Goal: Information Seeking & Learning: Learn about a topic

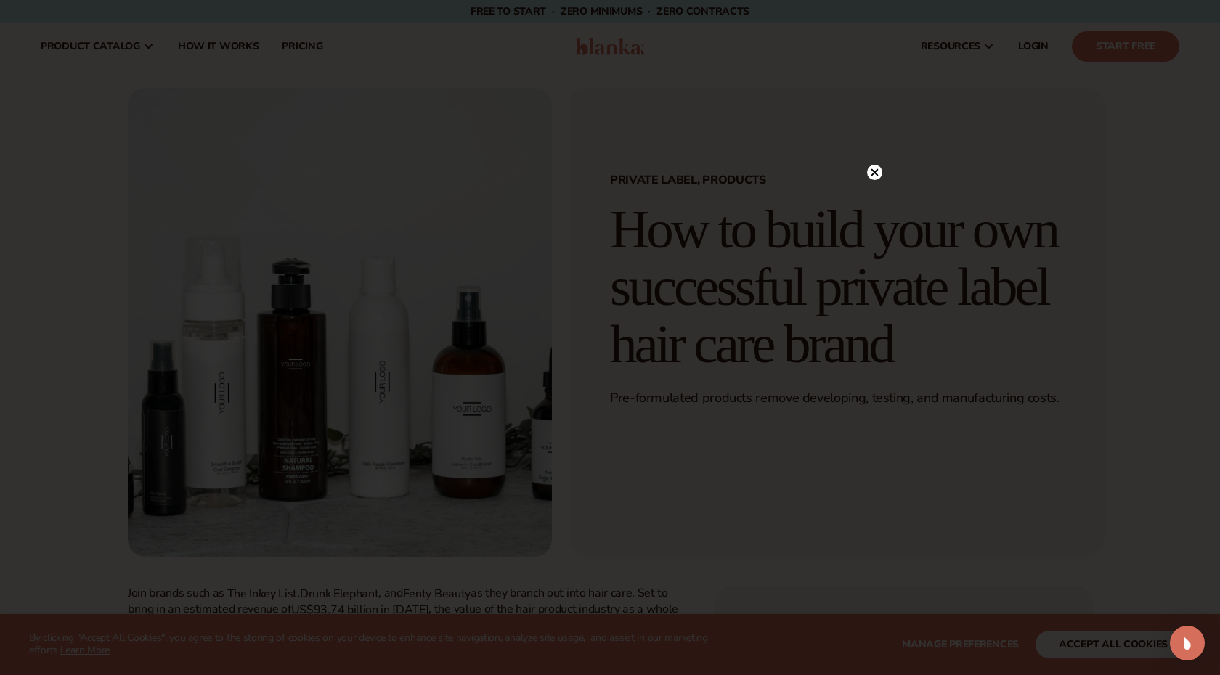
click at [874, 170] on circle at bounding box center [874, 172] width 15 height 15
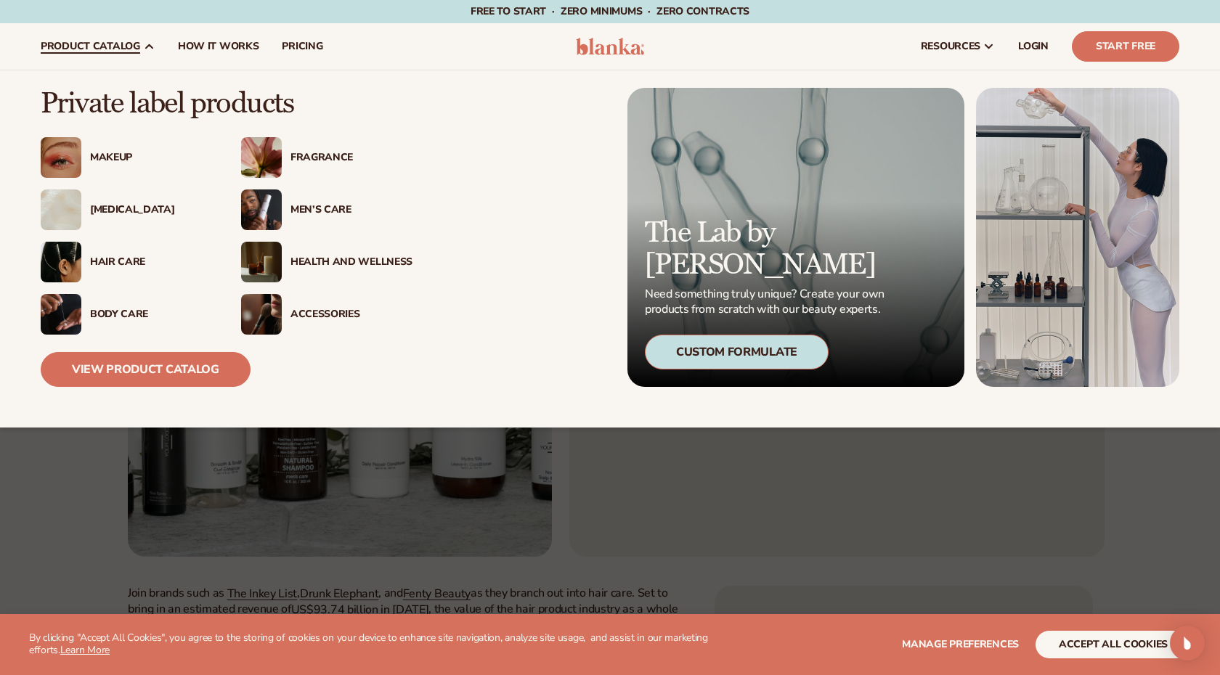
click at [114, 261] on div "Hair Care" at bounding box center [151, 262] width 122 height 12
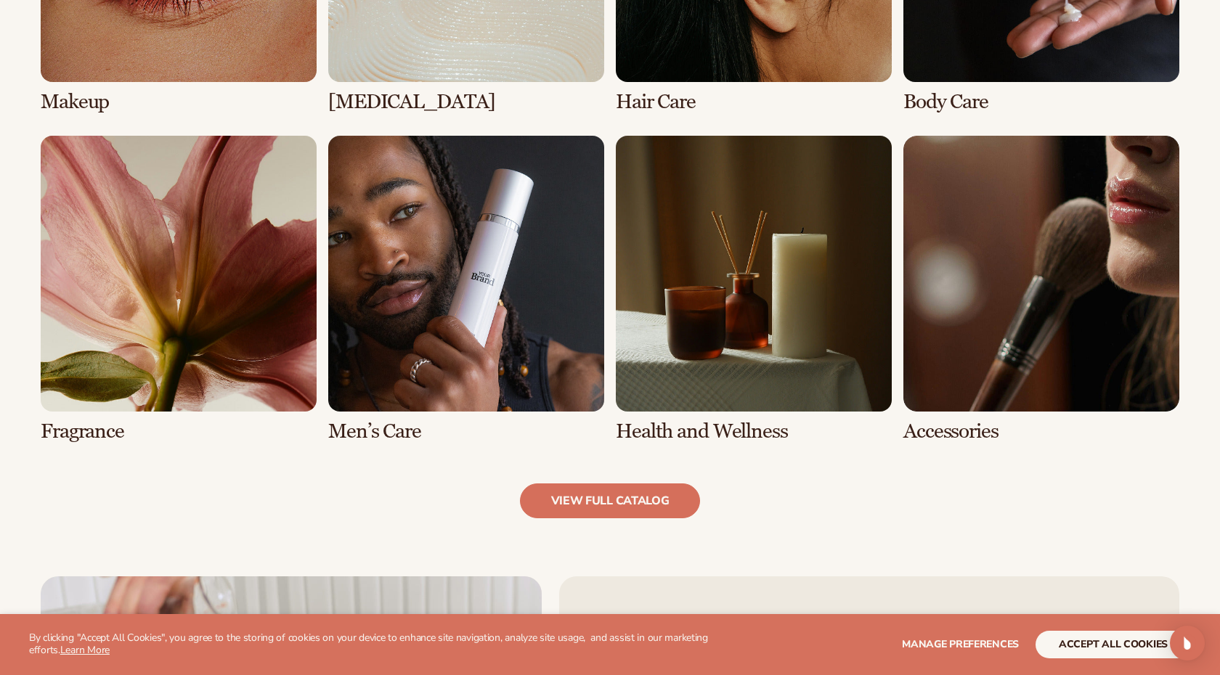
scroll to position [1287, 0]
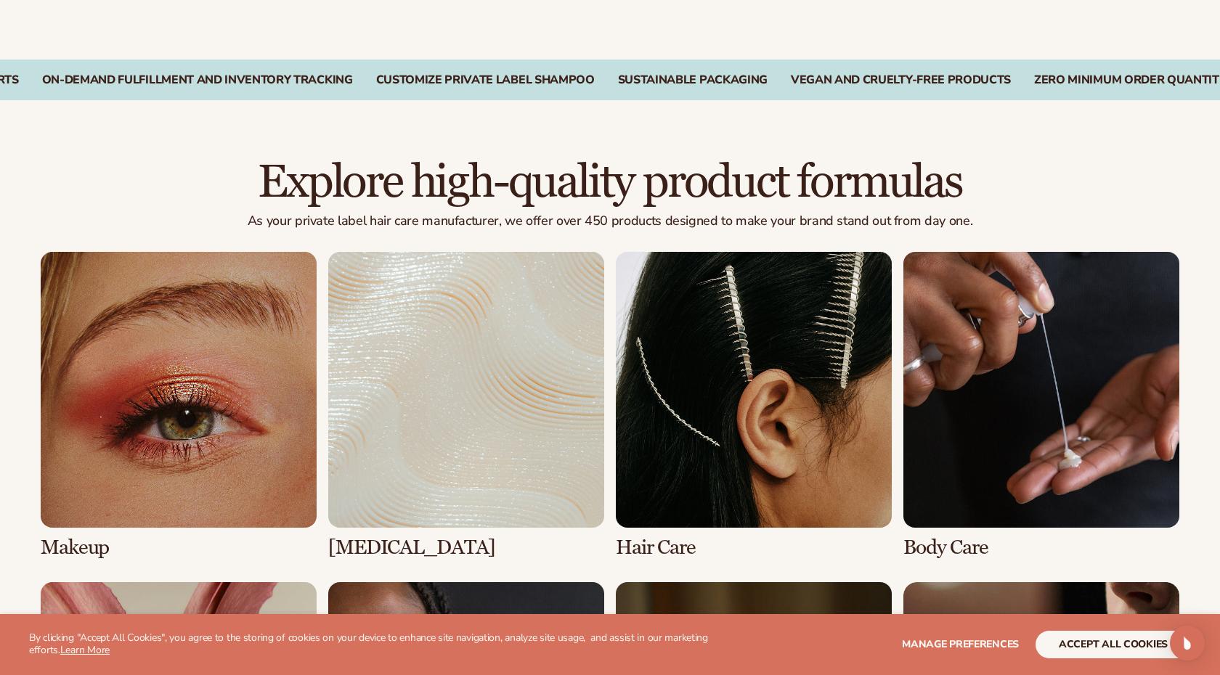
scroll to position [863, 0]
click at [733, 313] on link "3 / 8" at bounding box center [754, 404] width 276 height 307
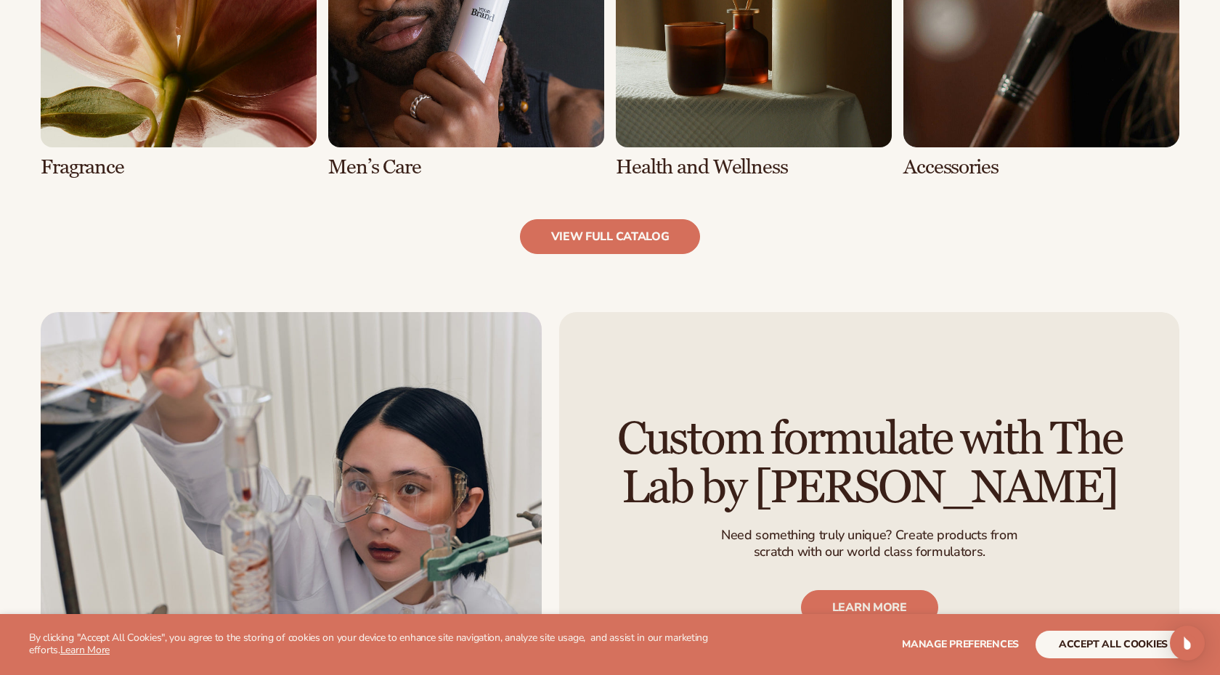
scroll to position [1565, 0]
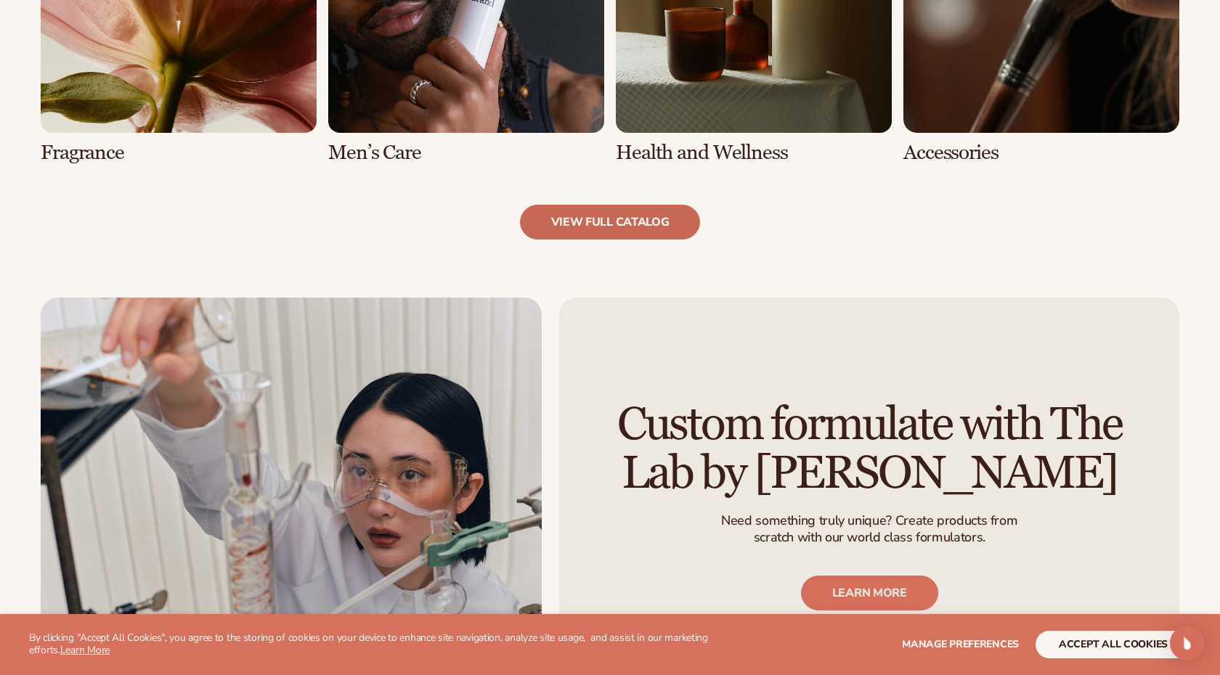
click at [631, 210] on link "view full catalog" at bounding box center [610, 222] width 181 height 35
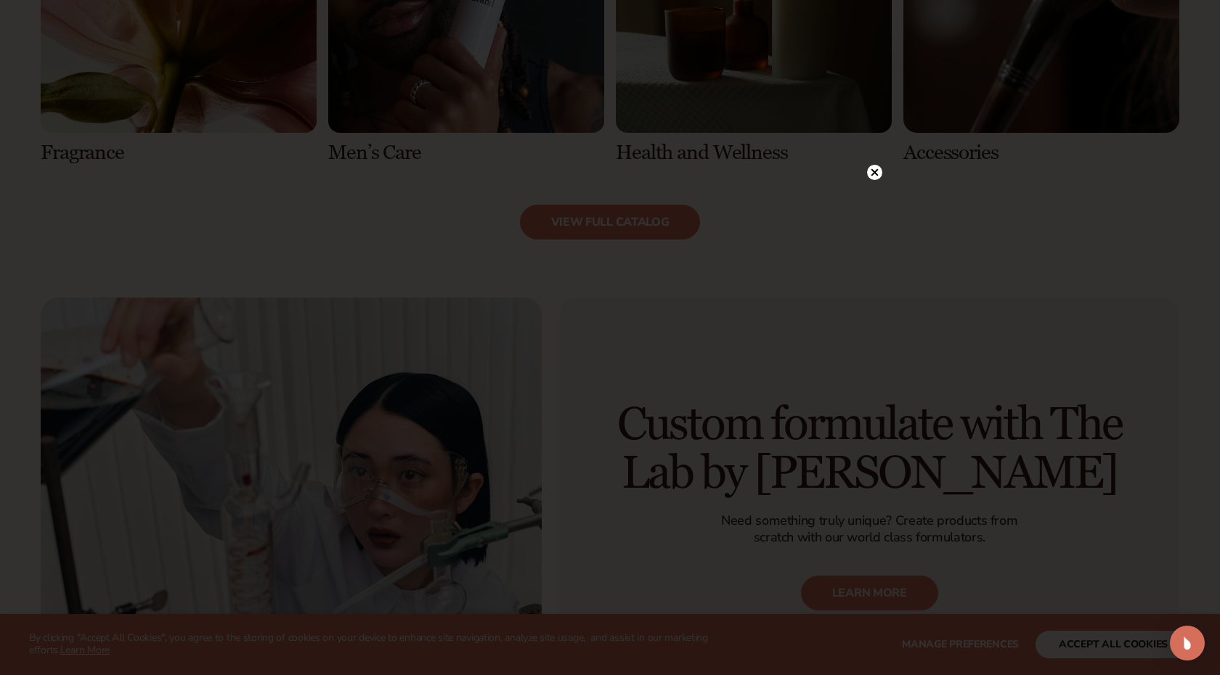
click at [870, 166] on icon at bounding box center [874, 172] width 15 height 15
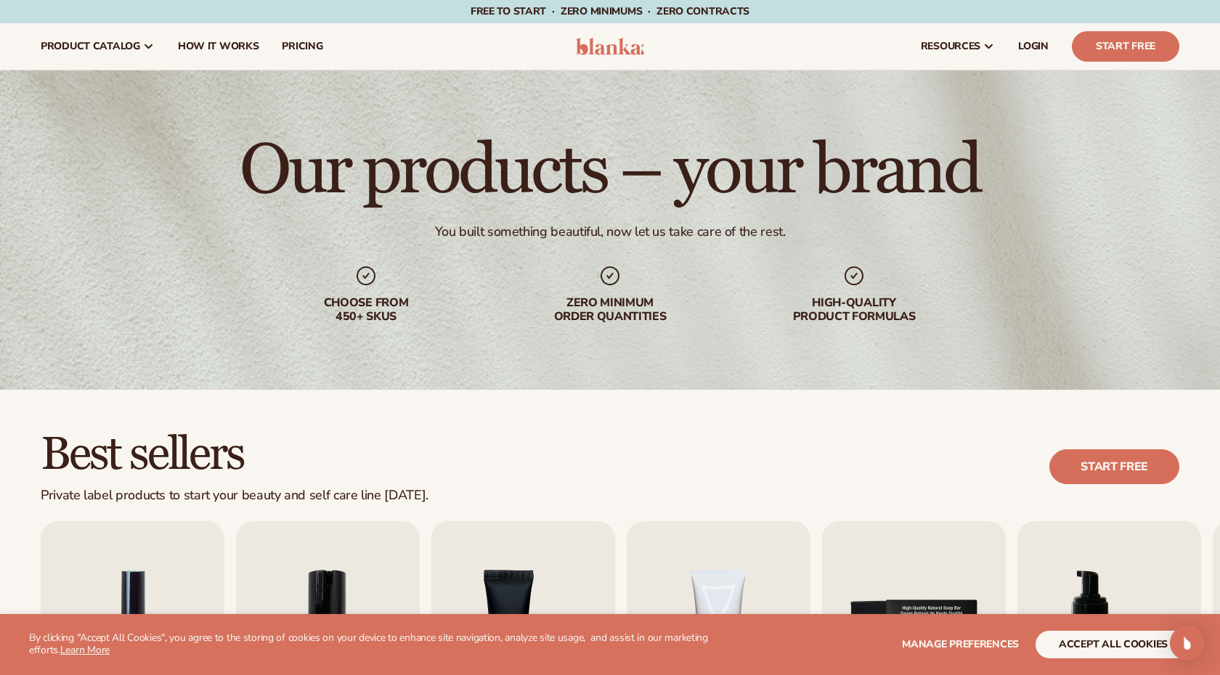
scroll to position [0, 0]
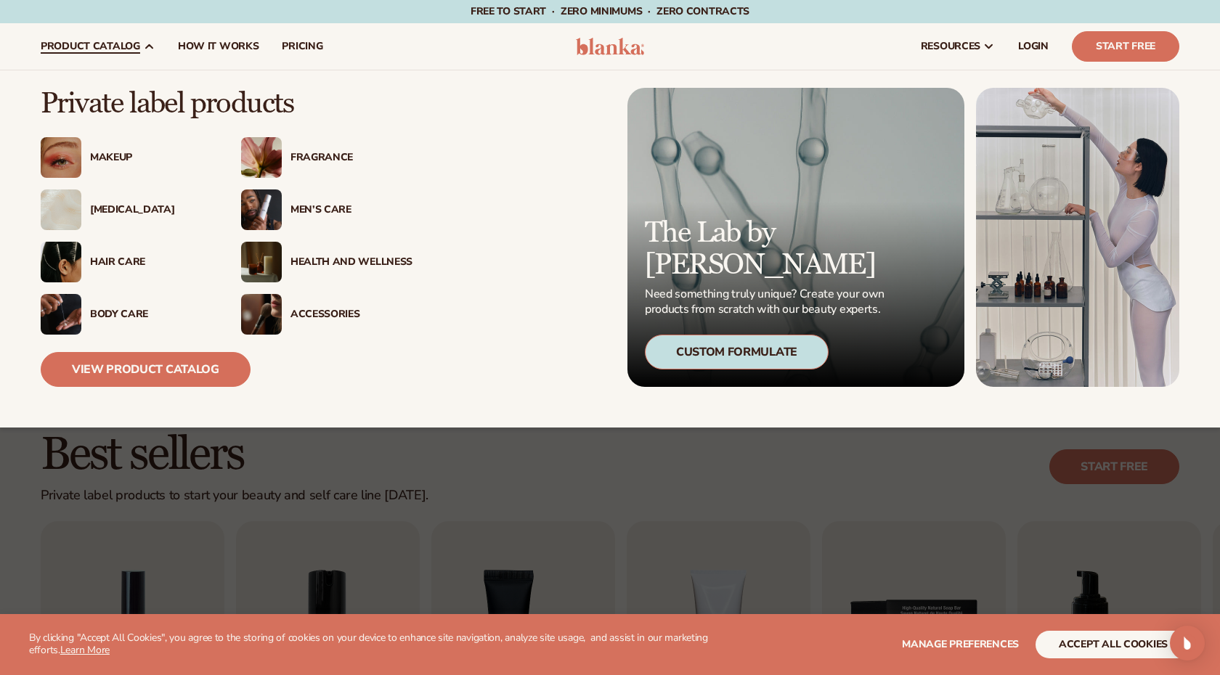
click at [71, 261] on img at bounding box center [61, 262] width 41 height 41
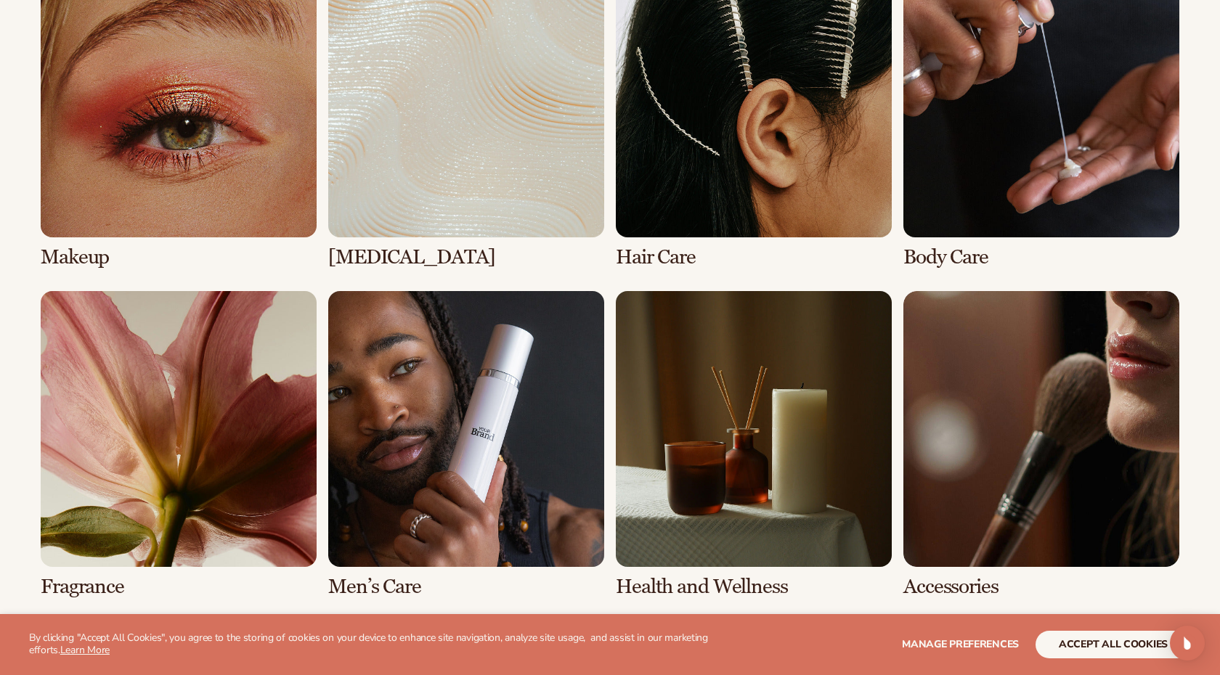
scroll to position [1137, 0]
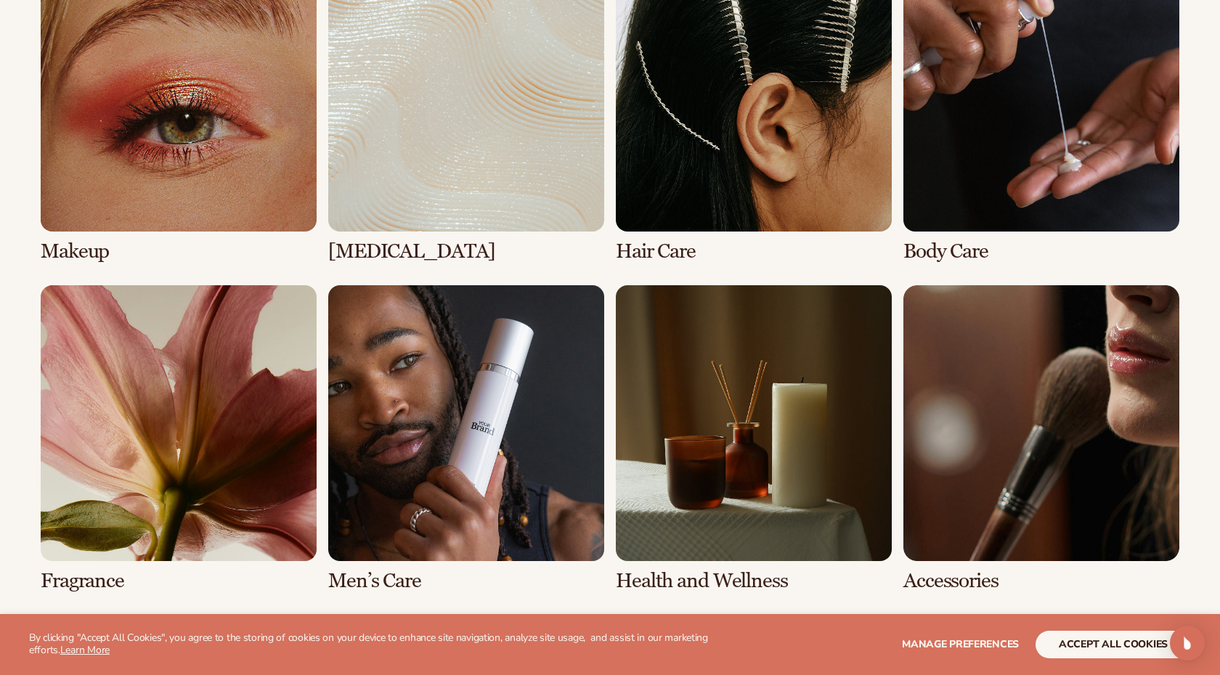
click at [791, 99] on link "3 / 8" at bounding box center [754, 109] width 276 height 307
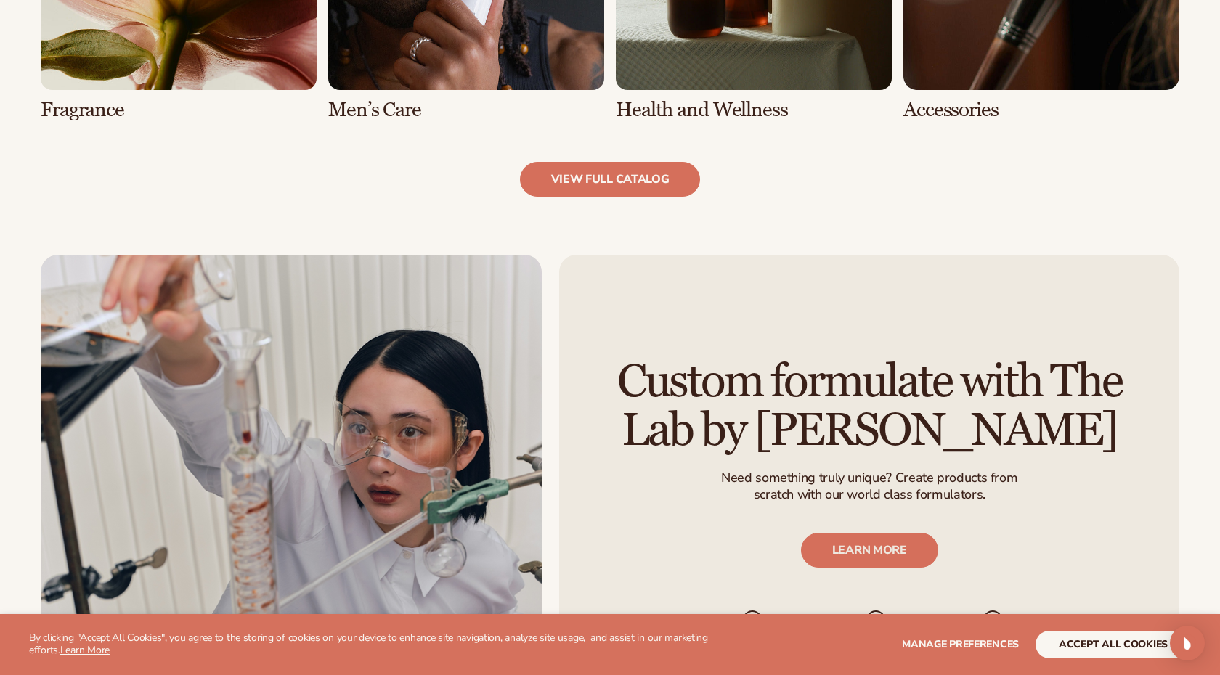
scroll to position [1631, 0]
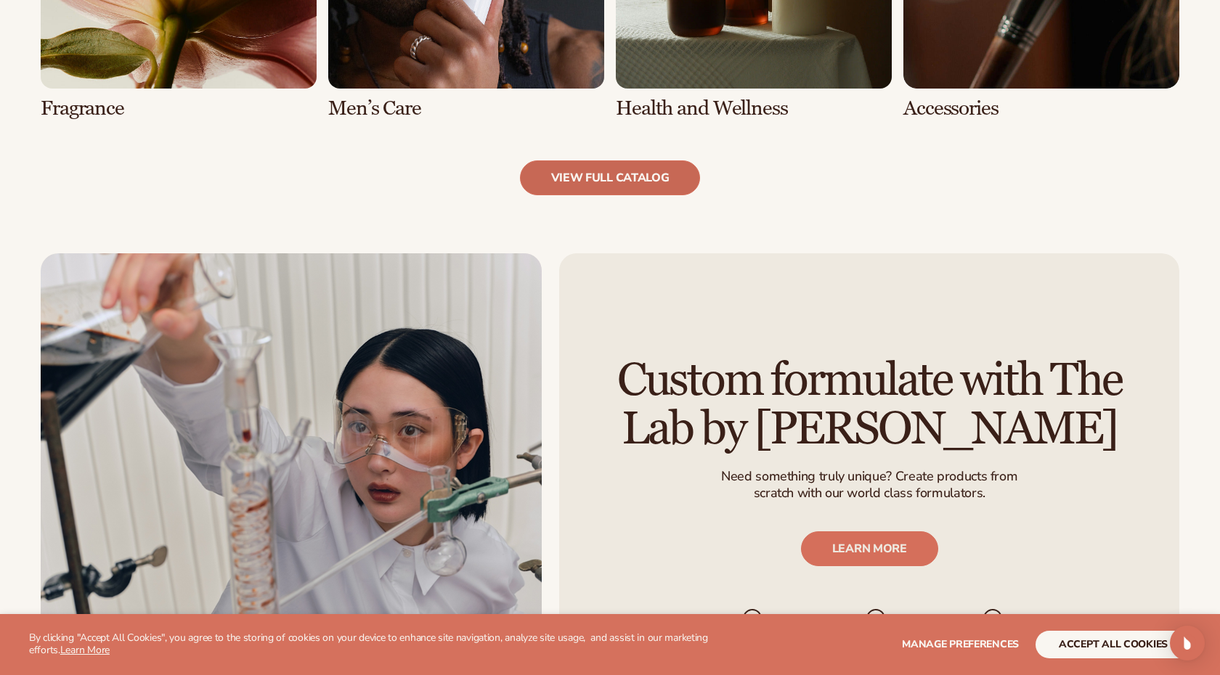
click at [637, 160] on link "view full catalog" at bounding box center [610, 177] width 181 height 35
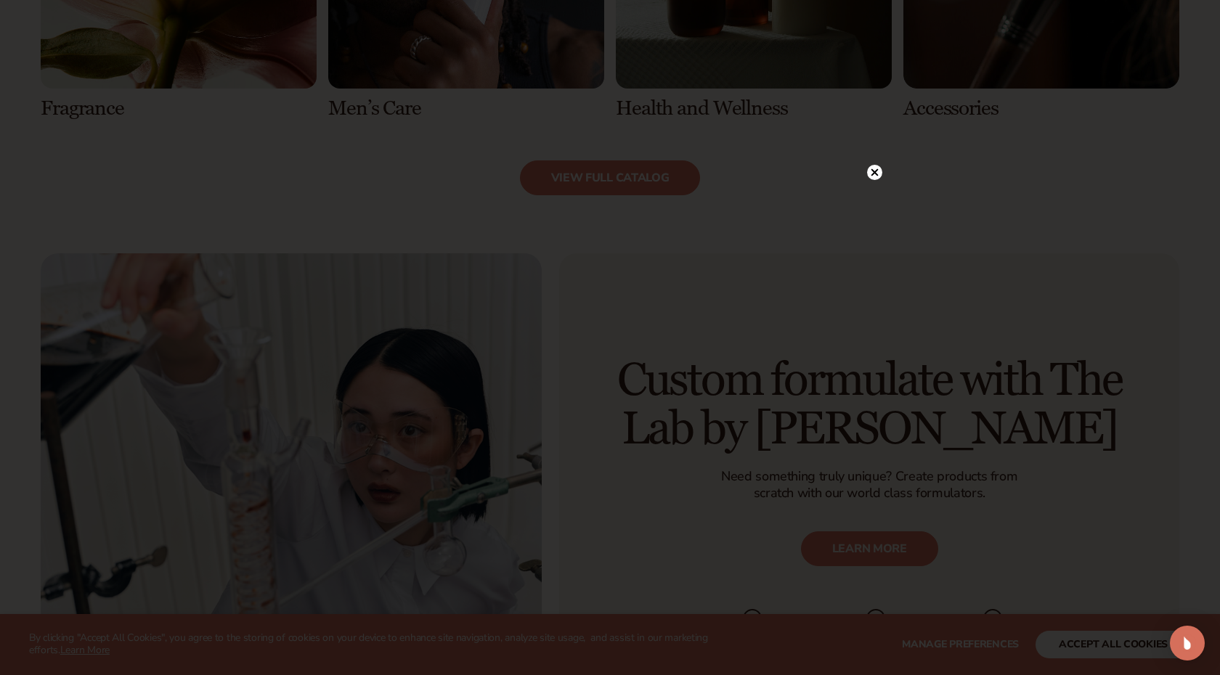
click at [874, 171] on icon at bounding box center [874, 171] width 7 height 7
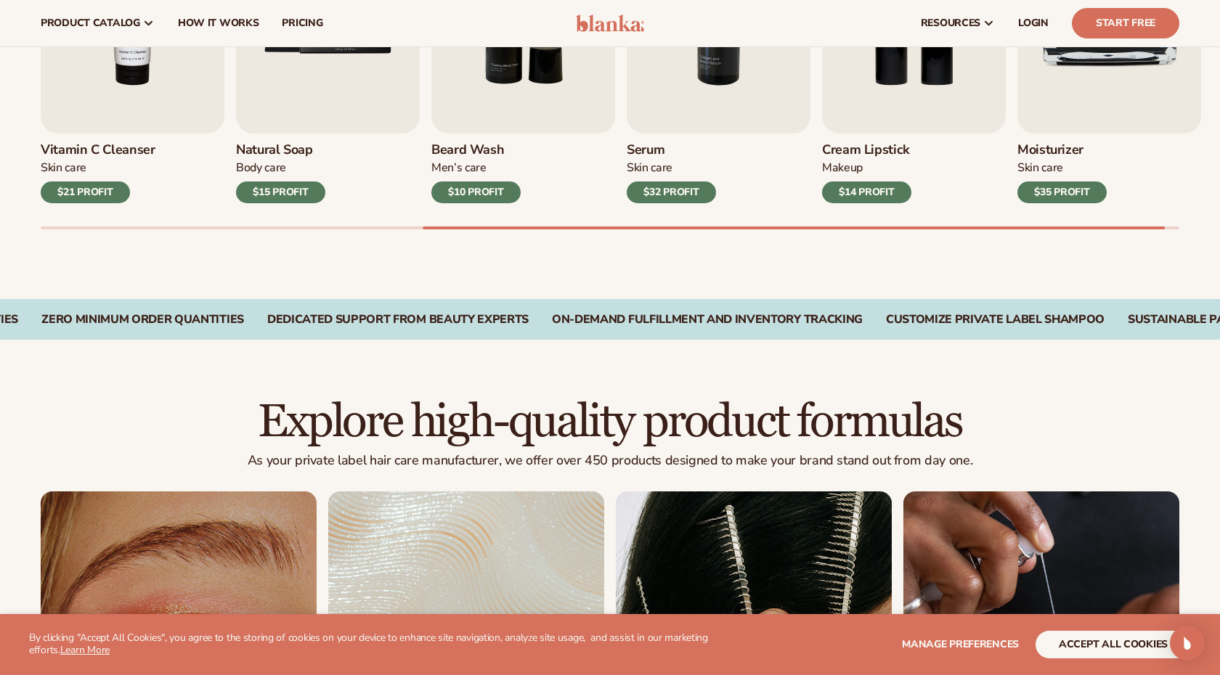
scroll to position [486, 0]
